Goal: Information Seeking & Learning: Learn about a topic

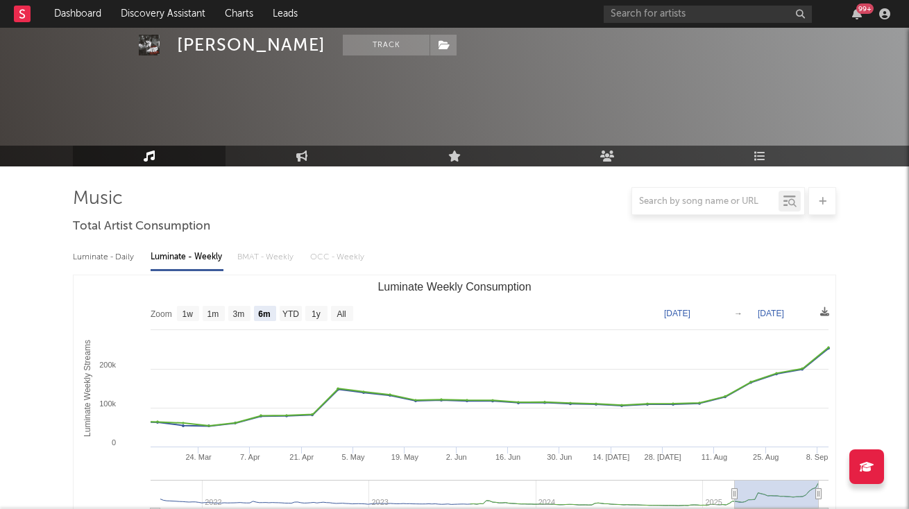
select select "6m"
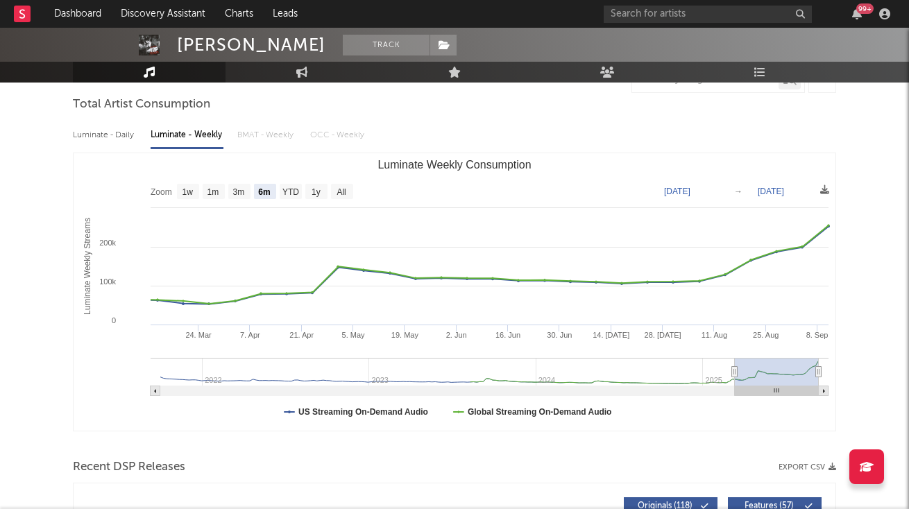
scroll to position [63, 0]
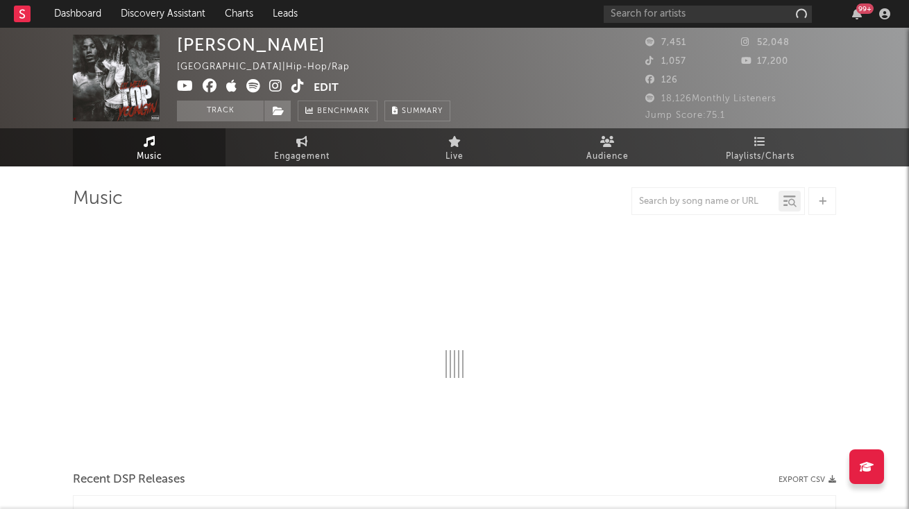
select select "6m"
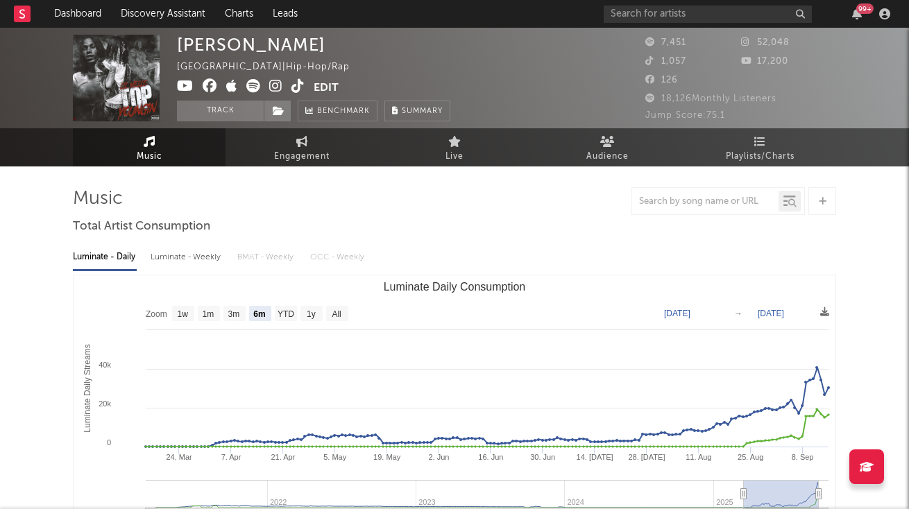
click at [198, 262] on div "Luminate - Weekly" at bounding box center [187, 258] width 73 height 24
select select "6m"
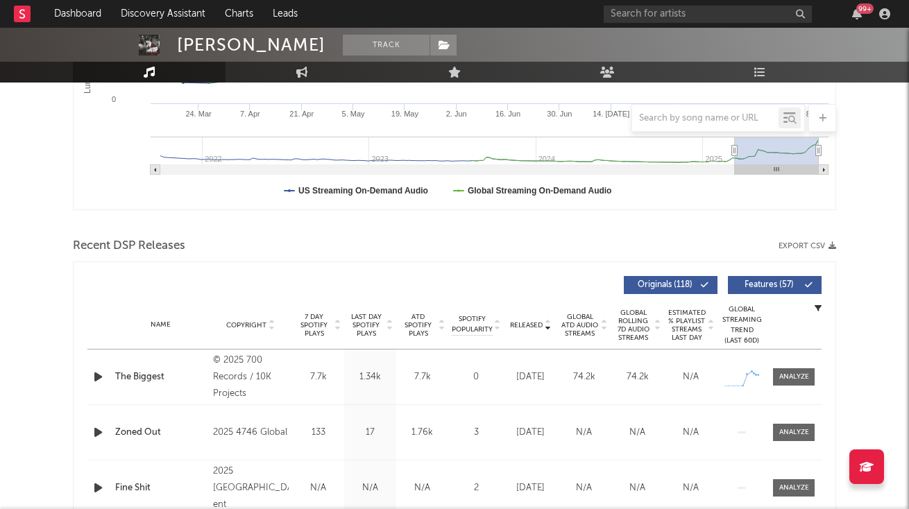
scroll to position [373, 0]
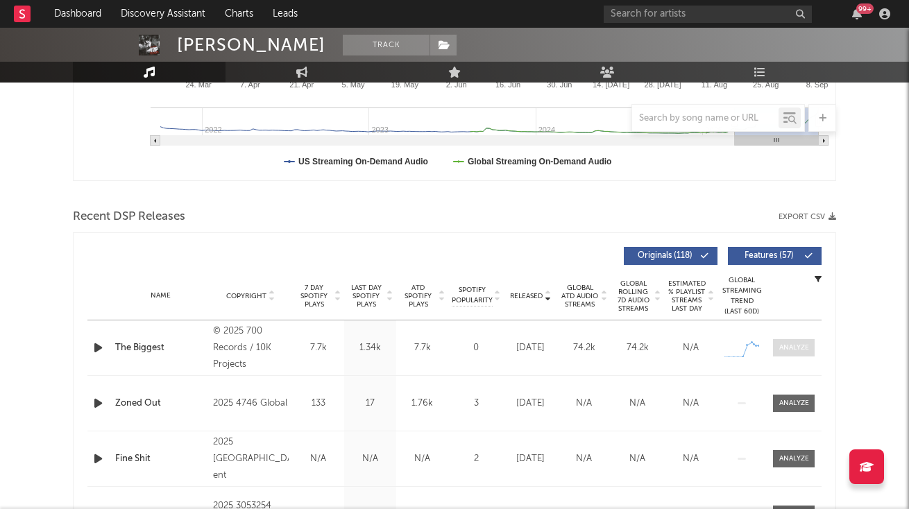
click at [806, 342] on span at bounding box center [794, 347] width 42 height 17
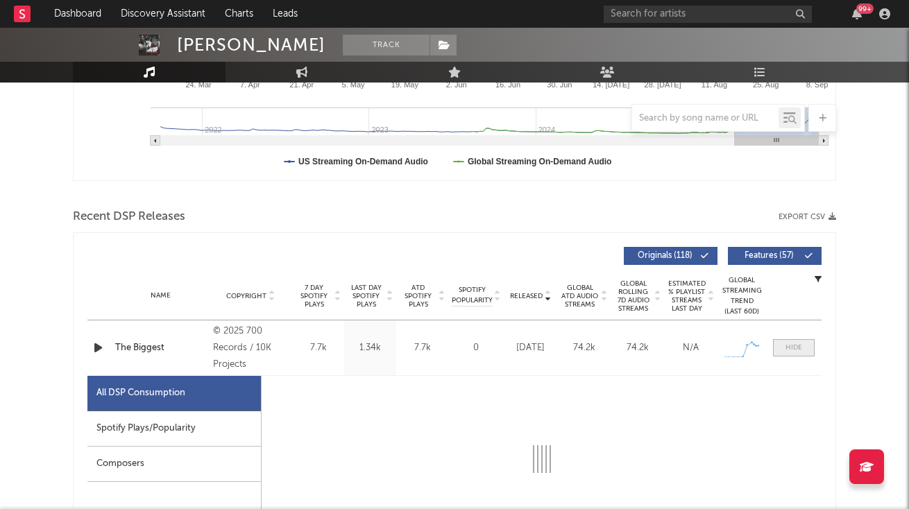
select select "1w"
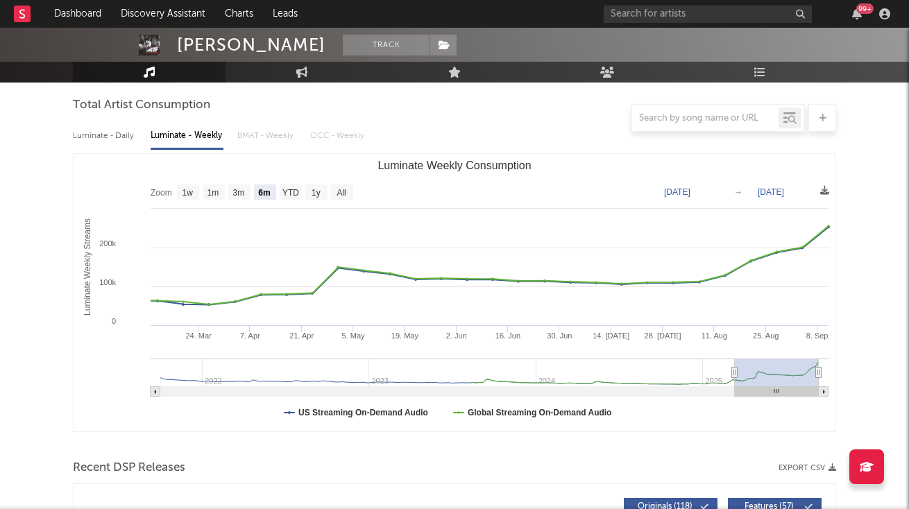
scroll to position [106, 0]
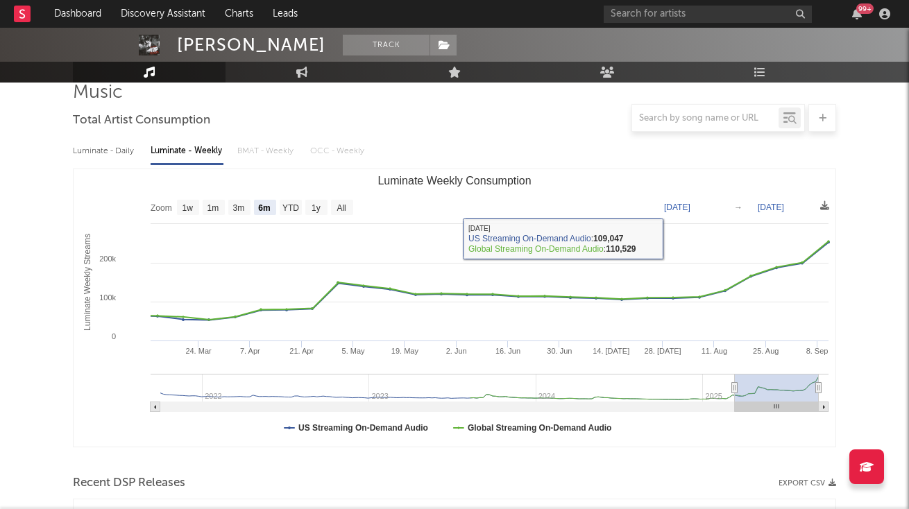
click at [264, 151] on div "Luminate - Daily Luminate - Weekly BMAT - Weekly OCC - Weekly" at bounding box center [455, 152] width 764 height 24
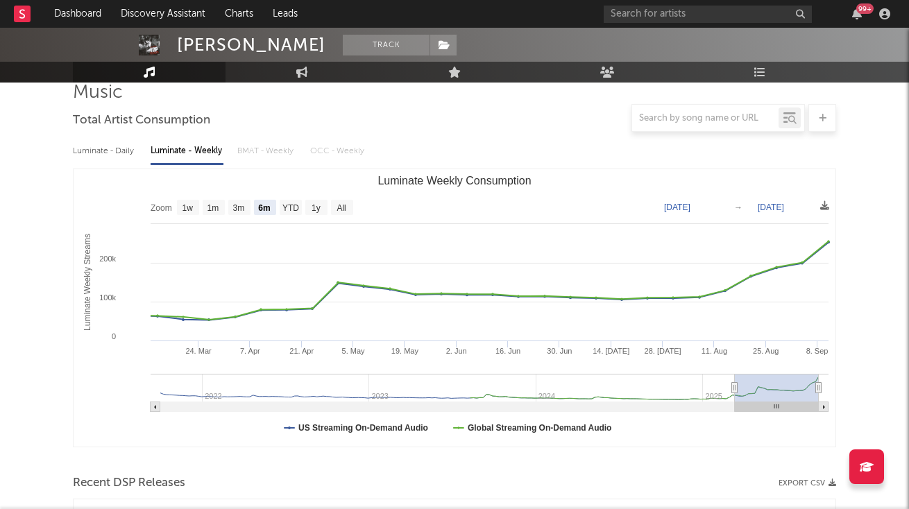
click at [131, 158] on div "Luminate - Daily" at bounding box center [105, 152] width 64 height 24
select select "6m"
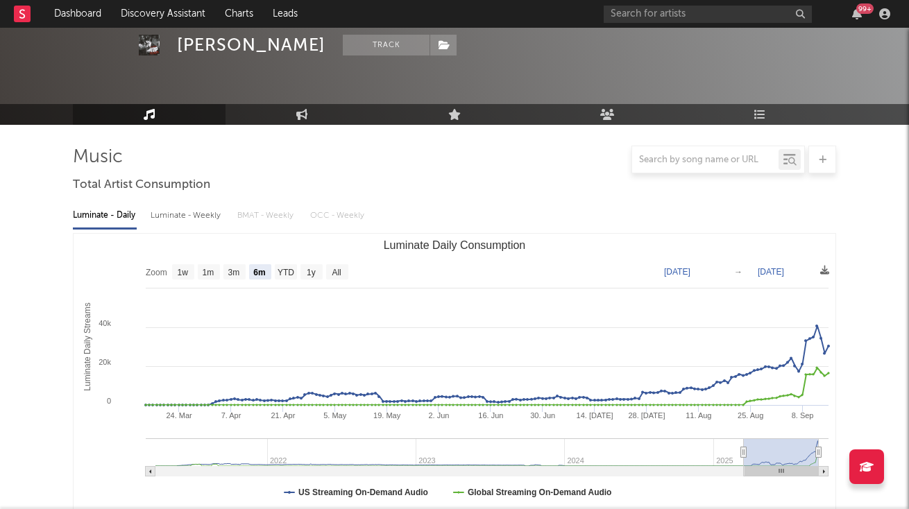
scroll to position [0, 0]
